Goal: Information Seeking & Learning: Understand process/instructions

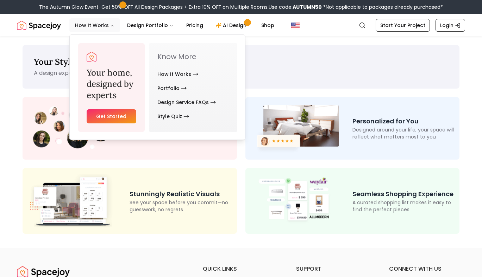
click at [110, 24] on icon "Main" at bounding box center [112, 26] width 4 height 4
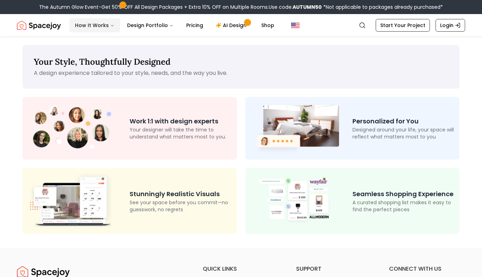
click at [108, 23] on button "How It Works" at bounding box center [94, 25] width 51 height 14
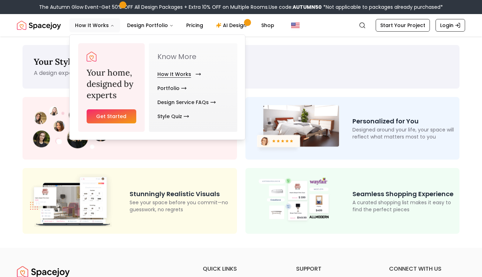
click at [183, 73] on link "How It Works" at bounding box center [177, 74] width 41 height 14
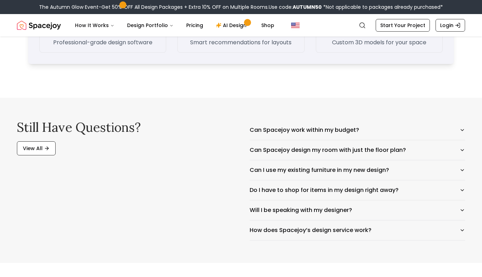
scroll to position [1133, 0]
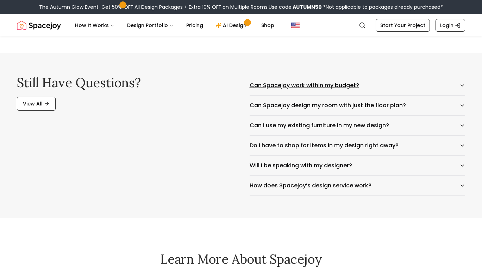
click at [336, 82] on button "Can Spacejoy work within my budget?" at bounding box center [358, 86] width 216 height 20
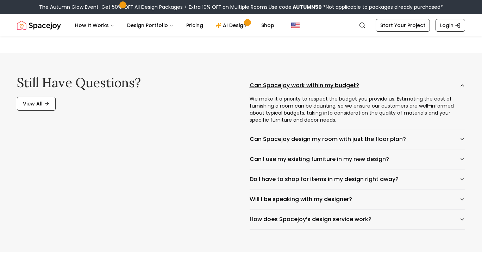
click at [336, 82] on button "Can Spacejoy work within my budget?" at bounding box center [358, 86] width 216 height 20
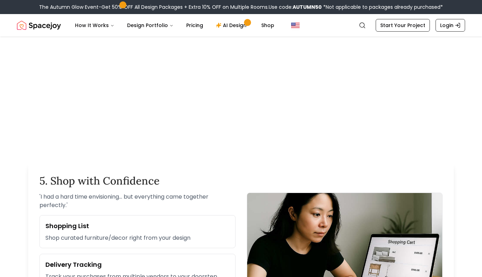
scroll to position [714, 0]
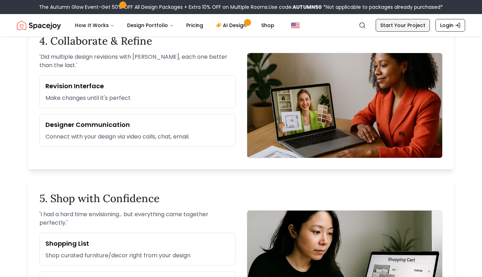
click at [395, 23] on link "Start Your Project" at bounding box center [402, 25] width 54 height 13
click at [395, 24] on link "Start Your Project" at bounding box center [402, 25] width 54 height 13
